Goal: Task Accomplishment & Management: Manage account settings

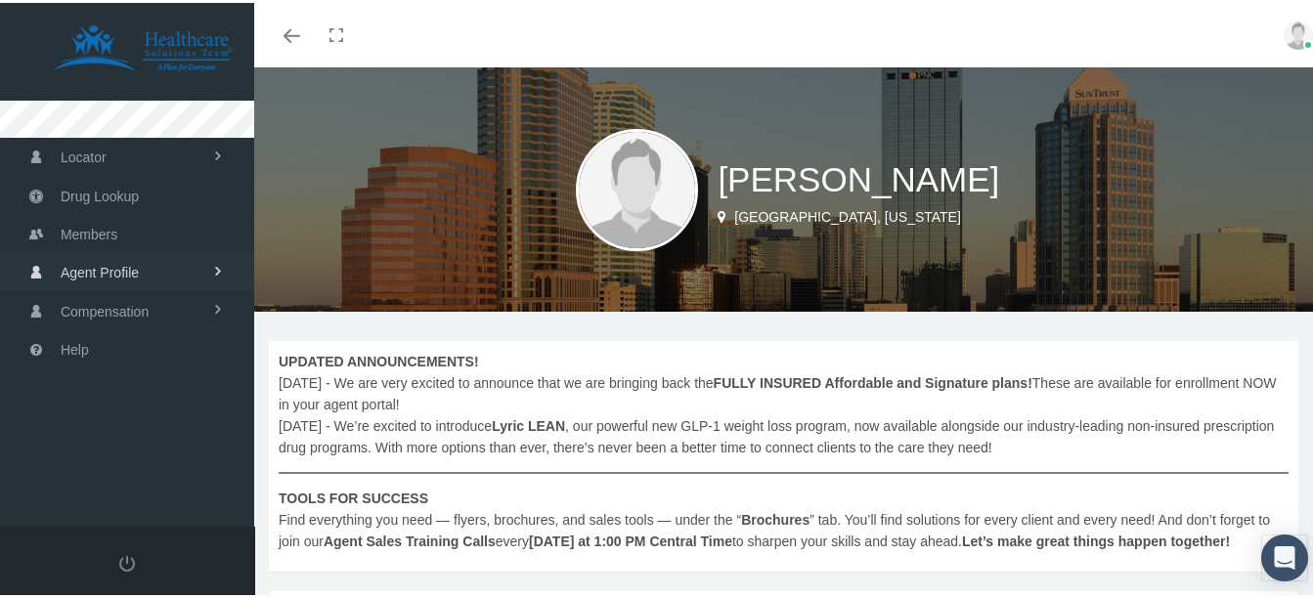
click at [117, 265] on span "Agent Profile" at bounding box center [100, 269] width 78 height 37
click at [80, 300] on span "View" at bounding box center [71, 311] width 29 height 33
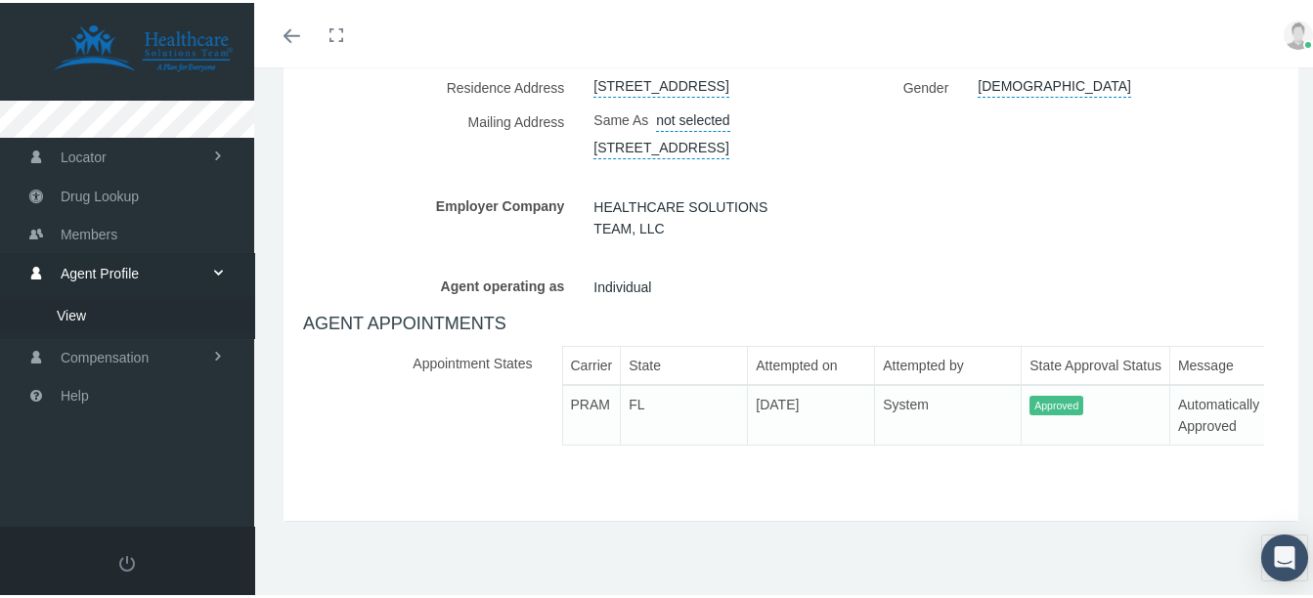
click at [1133, 244] on div "AGENT INFORMATION First Name RYAN Middle Name Empty GREEN Copy Link Fax" at bounding box center [790, 102] width 1005 height 714
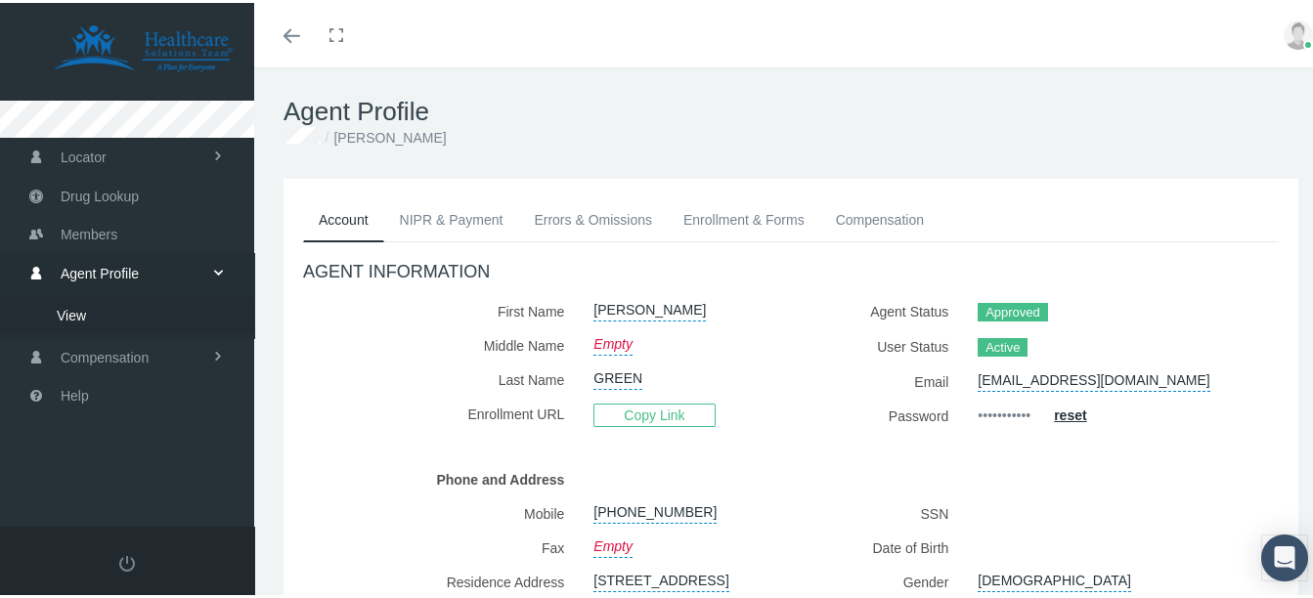
click at [718, 219] on link "Enrollment & Forms" at bounding box center [744, 217] width 153 height 43
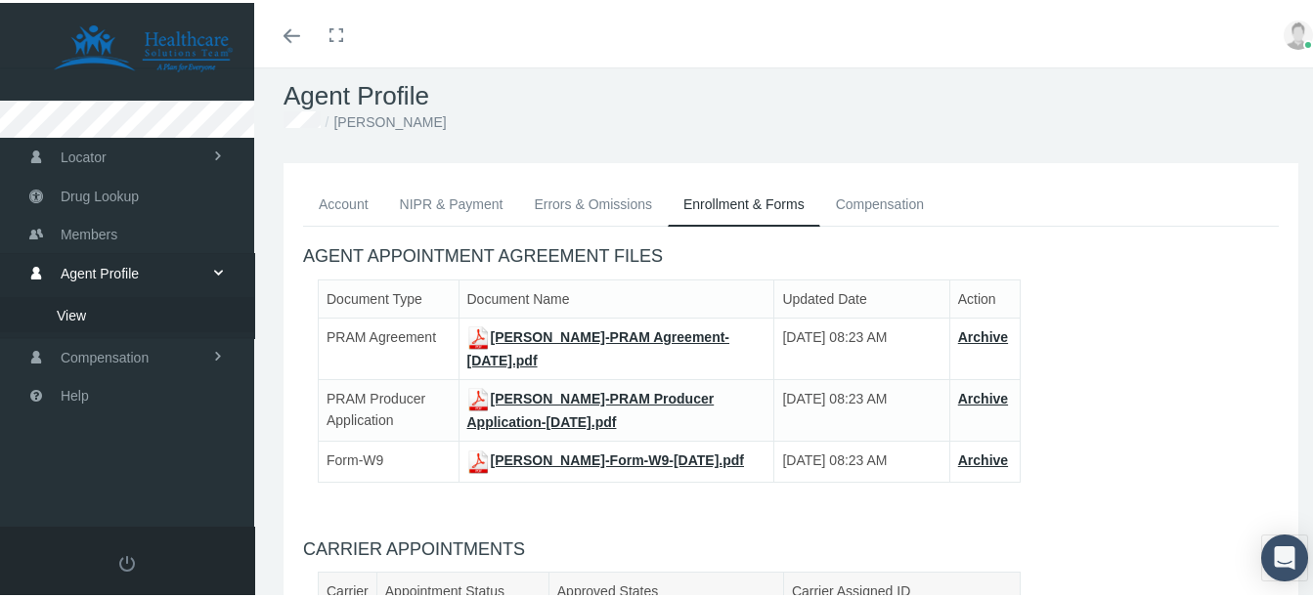
scroll to position [15, 0]
